Goal: Book appointment/travel/reservation

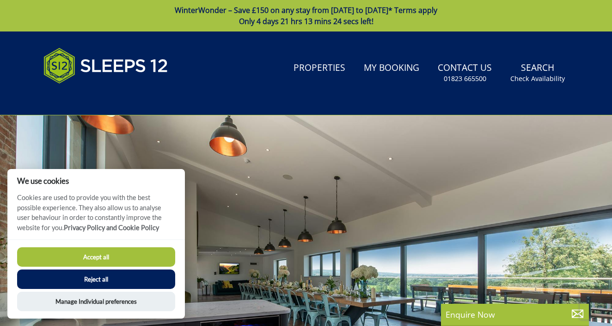
click at [112, 276] on button "Reject all" at bounding box center [96, 278] width 158 height 19
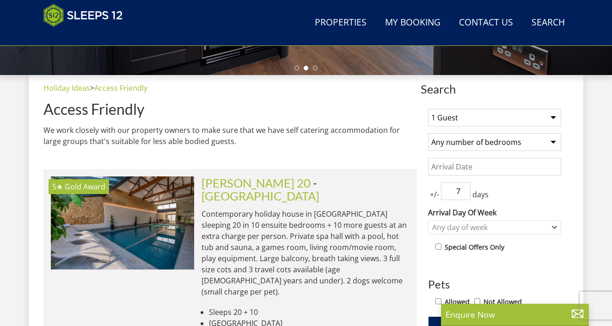
scroll to position [332, 0]
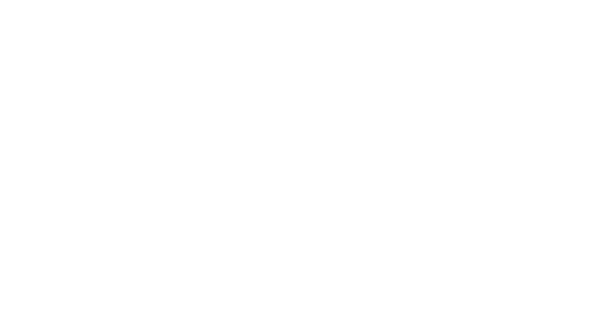
select select
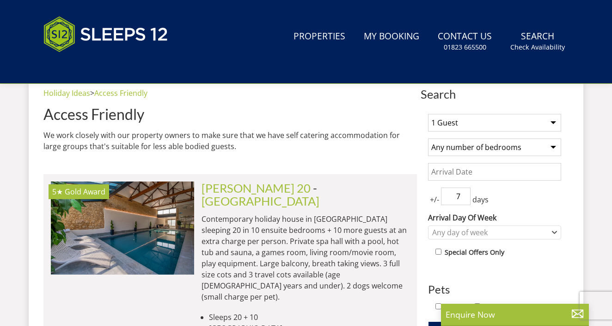
click at [471, 123] on select "1 Guest 2 Guests 3 Guests 4 Guests 5 Guests 6 Guests 7 Guests 8 Guests 9 Guests…" at bounding box center [494, 123] width 133 height 18
select select "18"
click at [428, 114] on select "1 Guest 2 Guests 3 Guests 4 Guests 5 Guests 6 Guests 7 Guests 8 Guests 9 Guests…" at bounding box center [494, 123] width 133 height 18
click at [468, 155] on select "Any number of bedrooms 4 Bedrooms 5 Bedrooms 6 Bedrooms 7 Bedrooms 8 Bedrooms 9…" at bounding box center [494, 147] width 133 height 18
drag, startPoint x: 399, startPoint y: 152, endPoint x: 407, endPoint y: 154, distance: 7.8
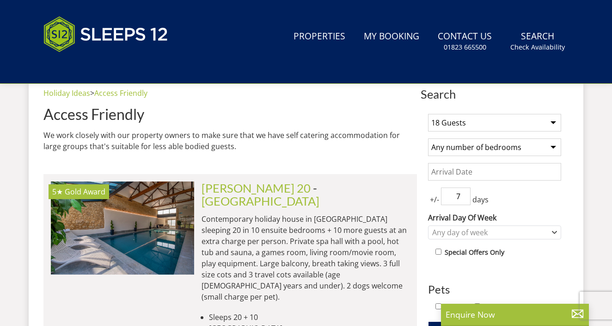
click at [399, 152] on p "We work closely with our property owners to make sure that we have self caterin…" at bounding box center [230, 141] width 374 height 22
click at [454, 163] on input "Date" at bounding box center [494, 172] width 133 height 18
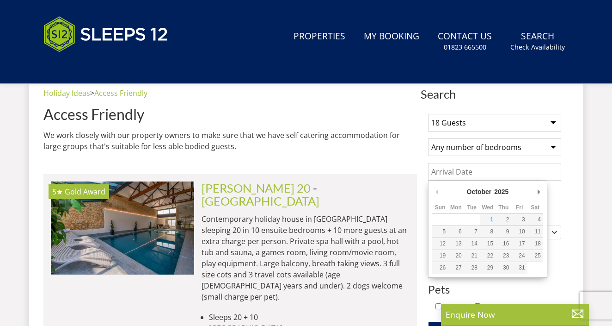
click at [543, 191] on div "October January February March April May June July August September October Nov…" at bounding box center [487, 228] width 119 height 97
type input "13/02/2026"
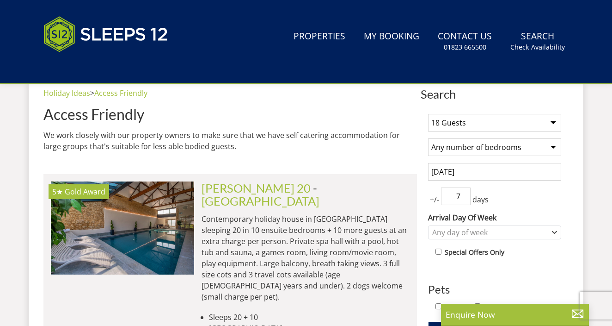
click at [456, 197] on input "7" at bounding box center [456, 196] width 30 height 18
drag, startPoint x: 456, startPoint y: 197, endPoint x: 481, endPoint y: 199, distance: 25.5
click at [481, 199] on div "+/- 7 days" at bounding box center [494, 196] width 133 height 18
type input "3"
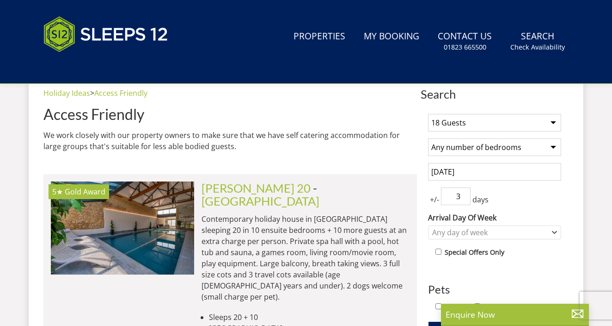
click at [460, 174] on input "13/02/2026" at bounding box center [494, 172] width 133 height 18
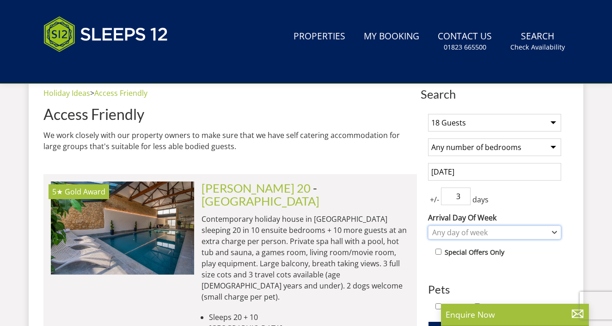
click at [450, 228] on div "Any day of week" at bounding box center [490, 232] width 120 height 10
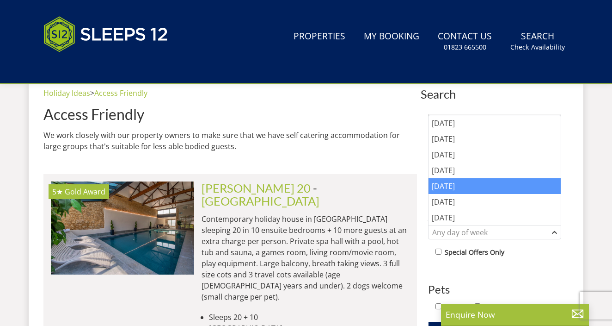
click at [445, 179] on div "[DATE]" at bounding box center [495, 186] width 132 height 16
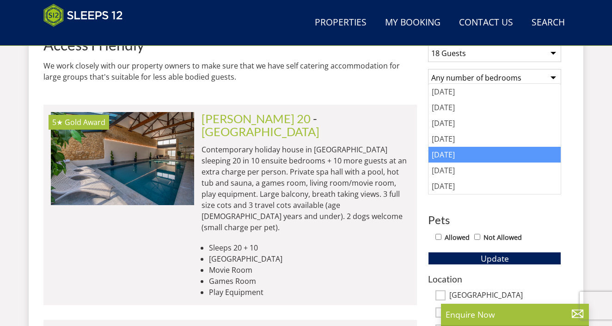
scroll to position [405, 0]
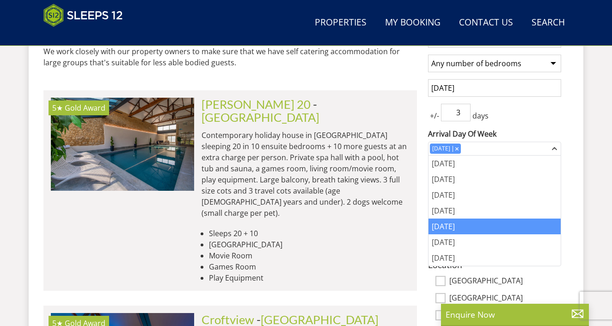
click at [401, 228] on li "Sleeps 20 + 10" at bounding box center [309, 233] width 201 height 11
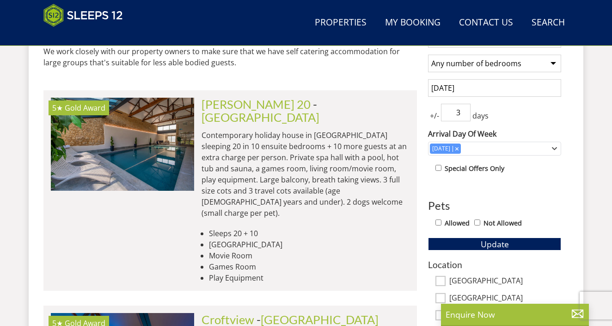
click at [439, 222] on input "Allowed" at bounding box center [439, 222] width 6 height 6
checkbox input "true"
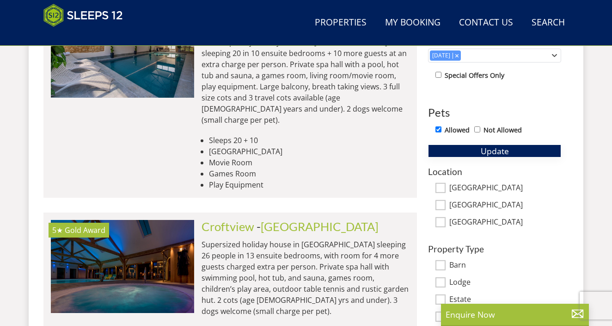
scroll to position [497, 0]
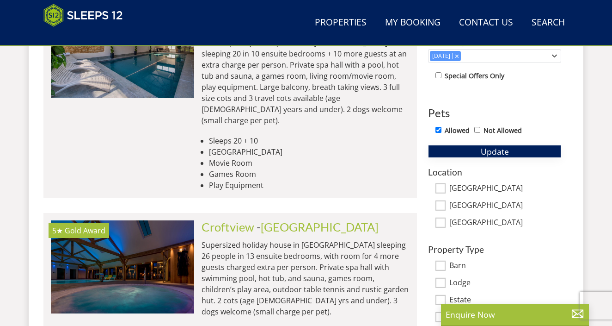
click at [486, 152] on span "Update" at bounding box center [495, 151] width 28 height 11
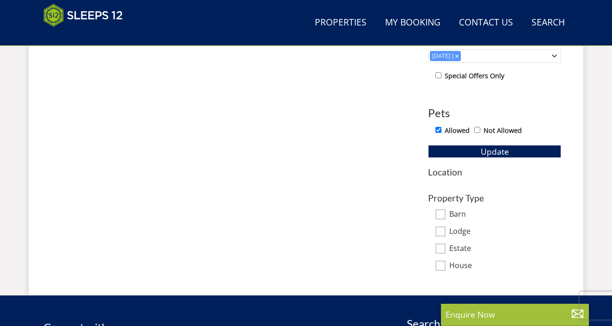
scroll to position [220, 0]
